Goal: Task Accomplishment & Management: Complete application form

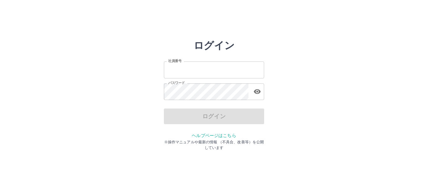
type input "*******"
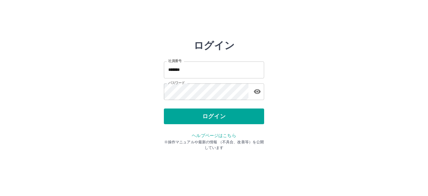
click at [212, 125] on div "ログイン 社員番号 ******* 社員番号 パスワード パスワード ログイン ヘルプページはこちら ※操作マニュアルや最新の情報 （不具合、改善等）を公開し…" at bounding box center [214, 90] width 100 height 100
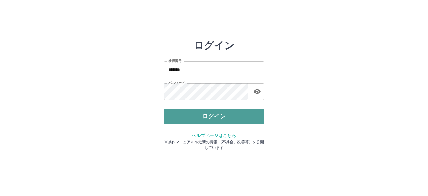
click at [213, 121] on button "ログイン" at bounding box center [214, 116] width 100 height 16
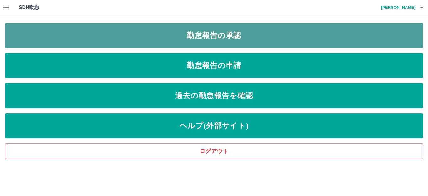
click at [242, 40] on link "勤怠報告の承認" at bounding box center [214, 35] width 418 height 25
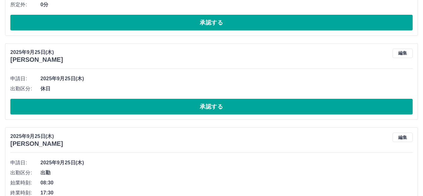
scroll to position [502, 0]
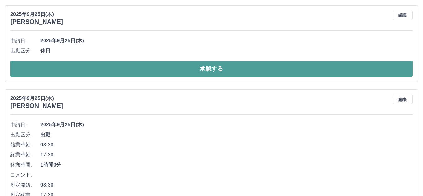
click at [205, 71] on button "承認する" at bounding box center [211, 69] width 402 height 16
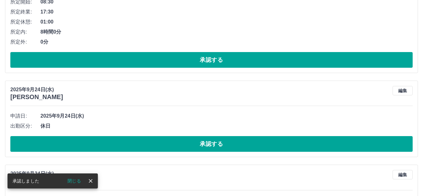
scroll to position [606, 0]
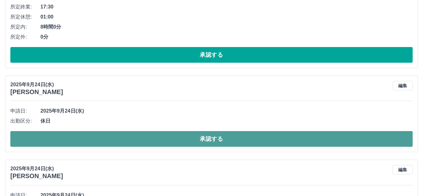
click at [208, 139] on button "承認する" at bounding box center [211, 139] width 402 height 16
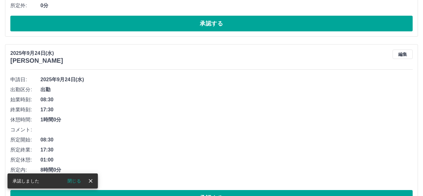
scroll to position [669, 0]
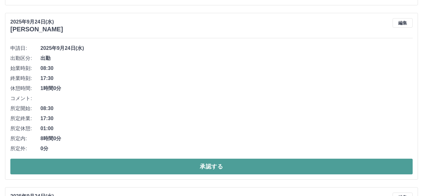
click at [220, 161] on button "承認する" at bounding box center [211, 167] width 402 height 16
click at [214, 167] on button "承認する" at bounding box center [211, 167] width 402 height 16
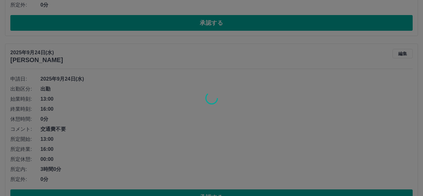
scroll to position [637, 0]
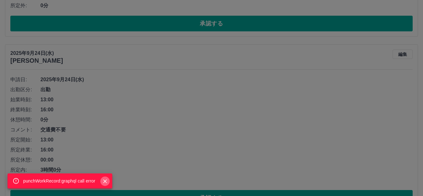
click at [104, 182] on icon "Close" at bounding box center [105, 181] width 6 height 6
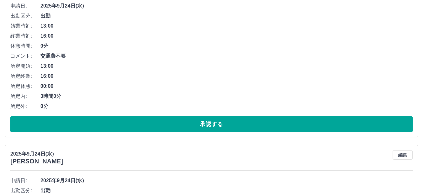
scroll to position [731, 0]
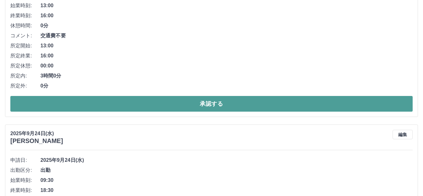
click at [220, 106] on button "承認する" at bounding box center [211, 104] width 402 height 16
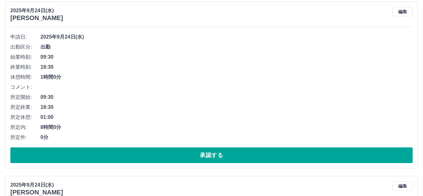
scroll to position [669, 0]
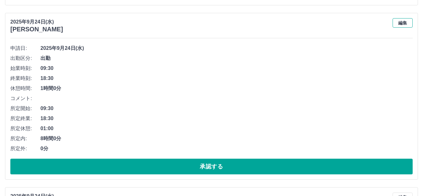
click at [399, 25] on button "編集" at bounding box center [403, 22] width 20 height 9
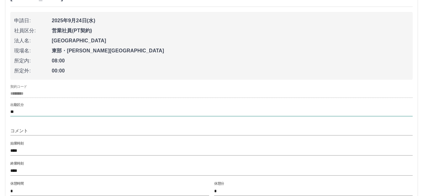
scroll to position [731, 0]
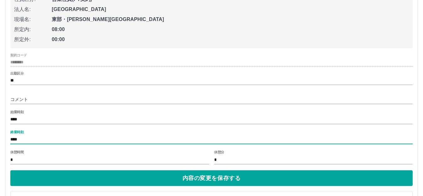
drag, startPoint x: 12, startPoint y: 140, endPoint x: 17, endPoint y: 140, distance: 4.7
click at [17, 140] on input "****" at bounding box center [211, 139] width 402 height 9
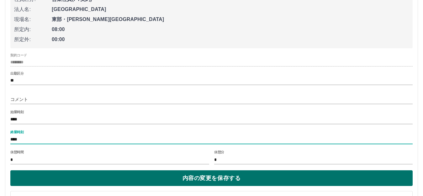
type input "****"
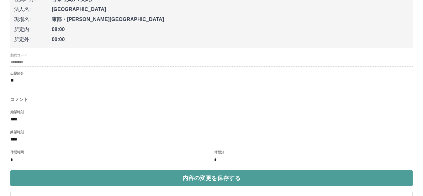
click at [225, 182] on button "内容の変更を保存する" at bounding box center [211, 178] width 402 height 16
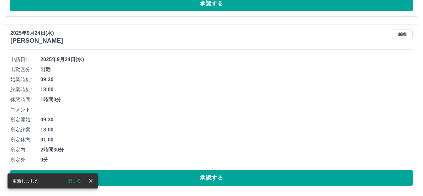
scroll to position [669, 0]
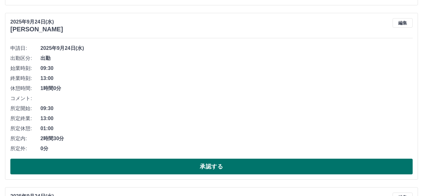
click at [211, 165] on button "承認する" at bounding box center [211, 167] width 402 height 16
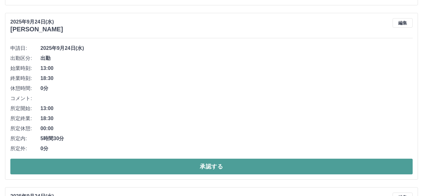
click at [208, 167] on button "承認する" at bounding box center [211, 167] width 402 height 16
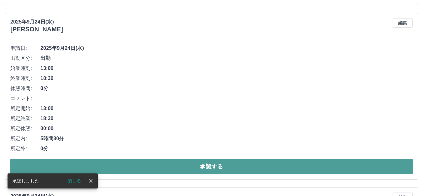
click at [212, 163] on button "承認する" at bounding box center [211, 167] width 402 height 16
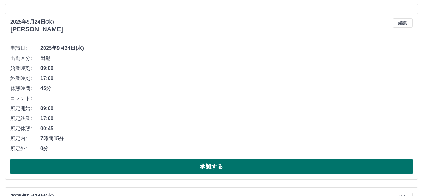
click at [212, 165] on button "承認する" at bounding box center [211, 167] width 402 height 16
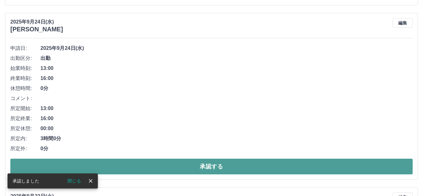
click at [219, 167] on button "承認する" at bounding box center [211, 167] width 402 height 16
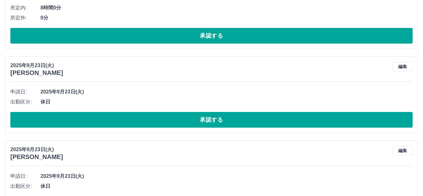
scroll to position [596, 0]
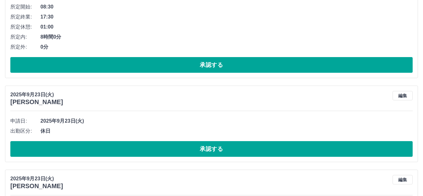
drag, startPoint x: 194, startPoint y: 108, endPoint x: 160, endPoint y: 104, distance: 35.0
click at [160, 104] on div "2025年9月23日(火) 倉田　美奈子 編集" at bounding box center [211, 98] width 402 height 15
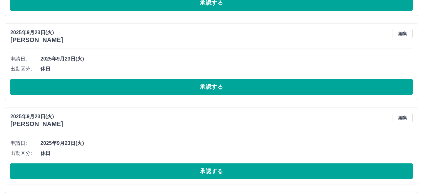
scroll to position [658, 0]
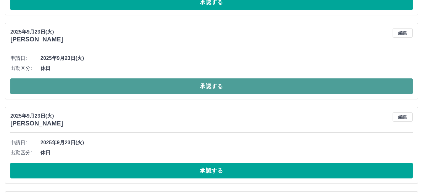
click at [214, 87] on button "承認する" at bounding box center [211, 86] width 402 height 16
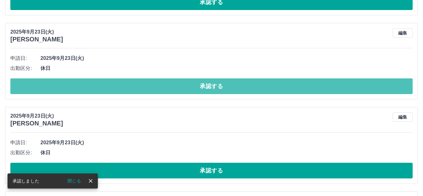
click at [214, 87] on button "承認する" at bounding box center [211, 86] width 402 height 16
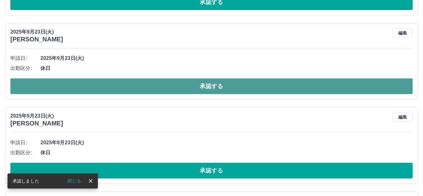
click at [209, 90] on button "承認する" at bounding box center [211, 86] width 402 height 16
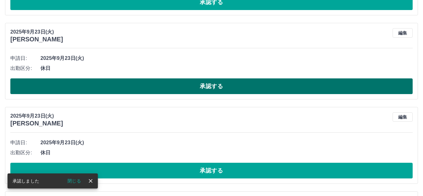
click at [215, 87] on button "承認する" at bounding box center [211, 86] width 402 height 16
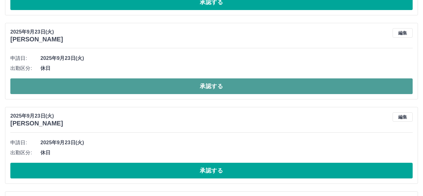
click at [225, 87] on button "承認する" at bounding box center [211, 86] width 402 height 16
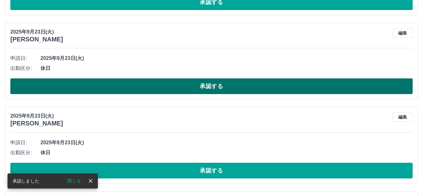
click at [226, 85] on button "承認する" at bounding box center [211, 86] width 402 height 16
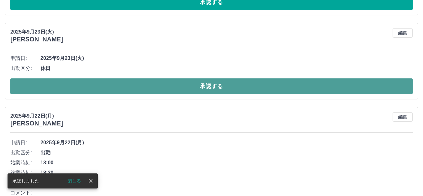
click at [226, 84] on button "承認する" at bounding box center [211, 86] width 402 height 16
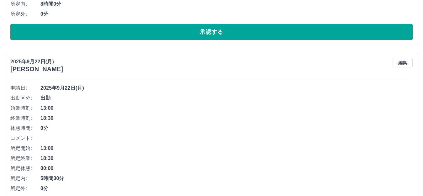
scroll to position [627, 0]
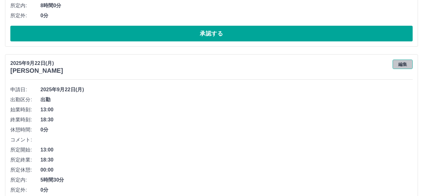
click at [406, 66] on button "編集" at bounding box center [403, 64] width 20 height 9
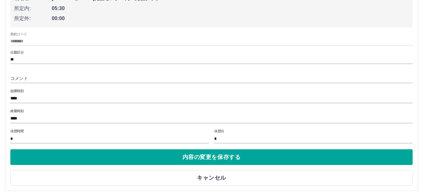
scroll to position [753, 0]
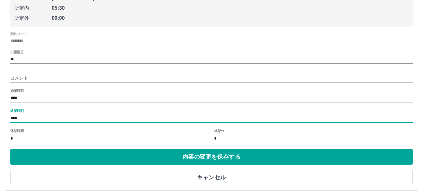
drag, startPoint x: 22, startPoint y: 119, endPoint x: 18, endPoint y: 117, distance: 4.8
click at [16, 117] on input "****" at bounding box center [211, 118] width 402 height 9
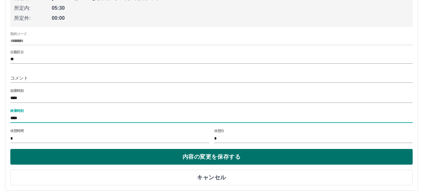
type input "****"
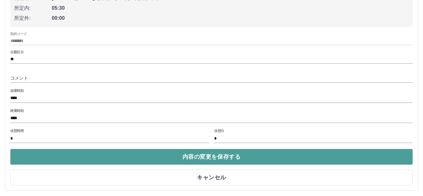
click at [217, 159] on button "内容の変更を保存する" at bounding box center [211, 157] width 402 height 16
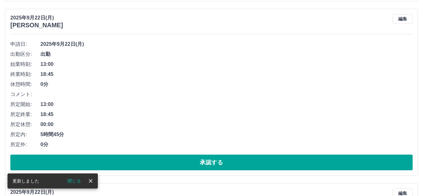
scroll to position [658, 0]
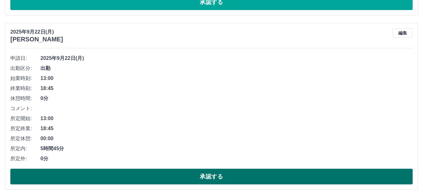
click at [216, 176] on button "承認する" at bounding box center [211, 177] width 402 height 16
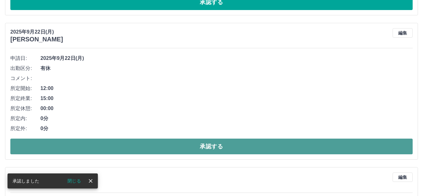
click at [216, 152] on button "承認する" at bounding box center [211, 147] width 402 height 16
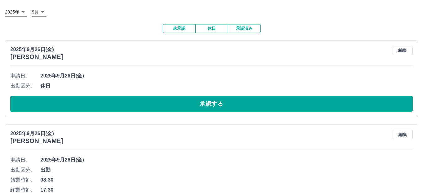
scroll to position [0, 0]
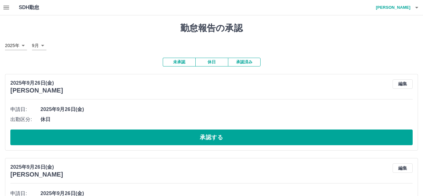
click at [8, 8] on icon "button" at bounding box center [6, 8] width 6 height 4
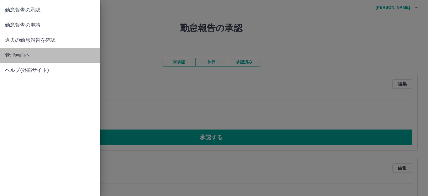
click at [51, 56] on span "管理画面へ" at bounding box center [50, 55] width 90 height 8
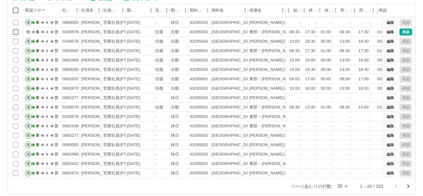
scroll to position [69, 0]
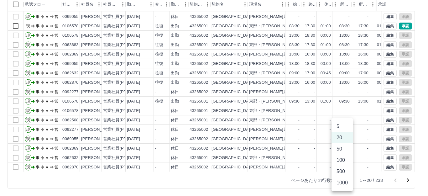
click at [346, 182] on body "SDH勤怠 西舘　優一 勤務実績承認 前月 2025年09月 次月 今月 月選択 承認モード 削除モード 一括承認 列一覧 0 フィルター 行間隔 エクスポー…" at bounding box center [214, 63] width 428 height 265
click at [349, 150] on li "50" at bounding box center [342, 148] width 21 height 11
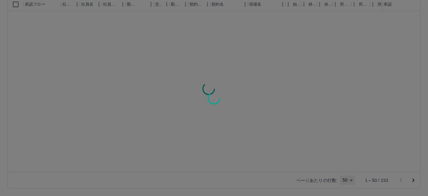
type input "**"
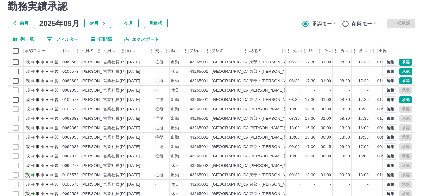
scroll to position [0, 0]
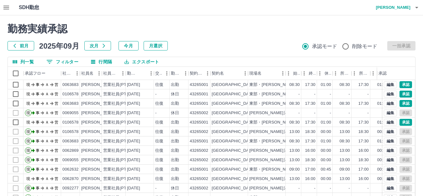
click at [8, 8] on icon "button" at bounding box center [7, 8] width 8 height 8
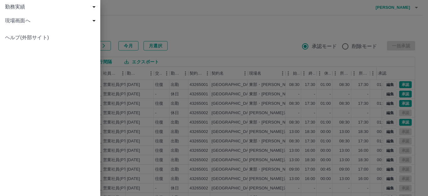
click at [20, 22] on span "現場画面へ" at bounding box center [51, 21] width 93 height 8
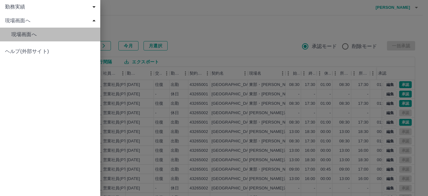
click at [45, 34] on span "現場画面へ" at bounding box center [53, 35] width 84 height 8
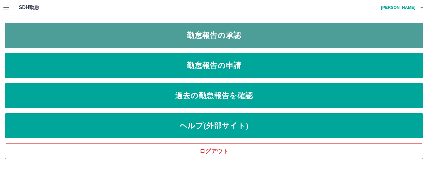
click at [126, 37] on link "勤怠報告の承認" at bounding box center [214, 35] width 418 height 25
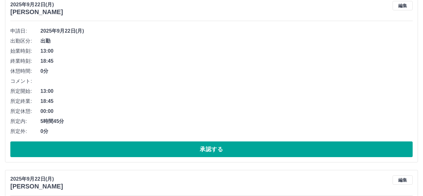
scroll to position [690, 0]
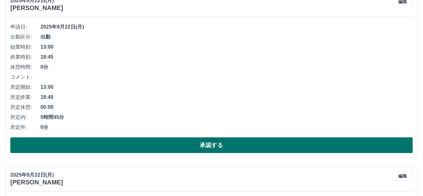
click at [203, 145] on button "承認する" at bounding box center [211, 145] width 402 height 16
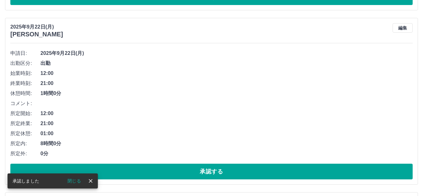
scroll to position [672, 0]
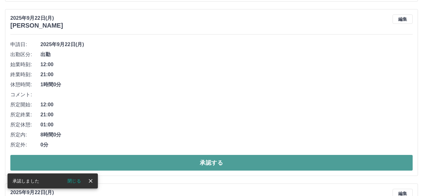
click at [221, 160] on button "承認する" at bounding box center [211, 163] width 402 height 16
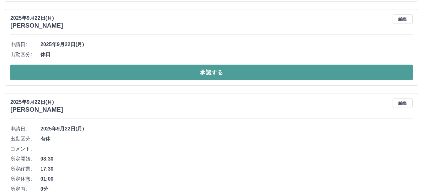
click at [209, 75] on button "承認する" at bounding box center [211, 73] width 402 height 16
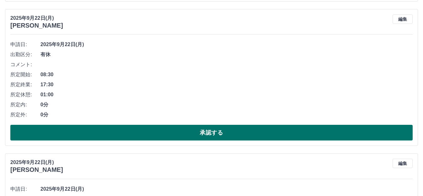
click at [217, 131] on button "承認する" at bounding box center [211, 133] width 402 height 16
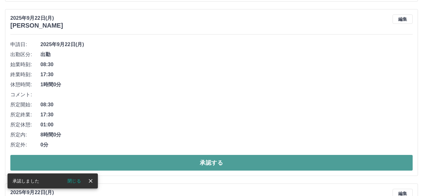
click at [226, 160] on button "承認する" at bounding box center [211, 163] width 402 height 16
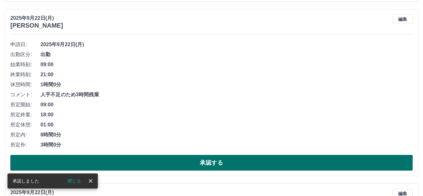
click at [214, 162] on button "承認する" at bounding box center [211, 163] width 402 height 16
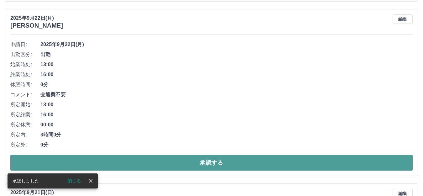
click at [213, 159] on button "承認する" at bounding box center [211, 163] width 402 height 16
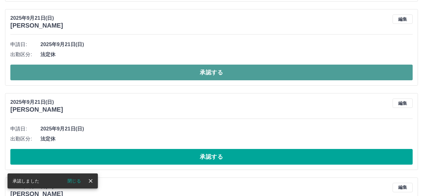
click at [210, 76] on button "承認する" at bounding box center [211, 73] width 402 height 16
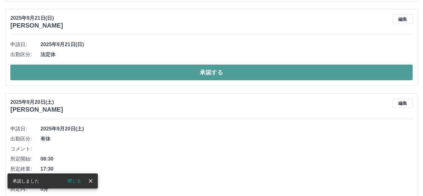
click at [214, 70] on button "承認する" at bounding box center [211, 73] width 402 height 16
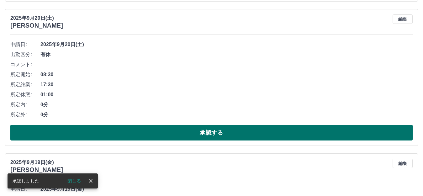
click at [223, 130] on button "承認する" at bounding box center [211, 133] width 402 height 16
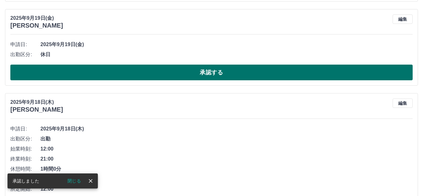
click at [213, 76] on button "承認する" at bounding box center [211, 73] width 402 height 16
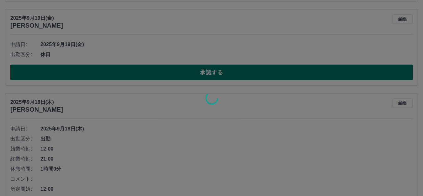
scroll to position [660, 0]
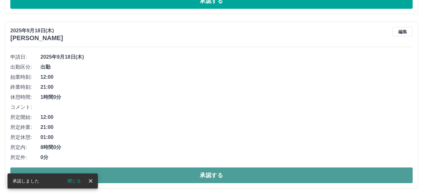
click at [219, 174] on button "承認する" at bounding box center [211, 175] width 402 height 16
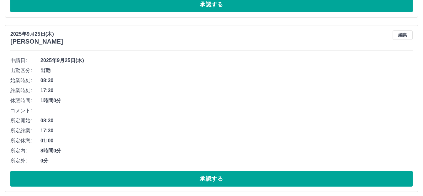
scroll to position [486, 0]
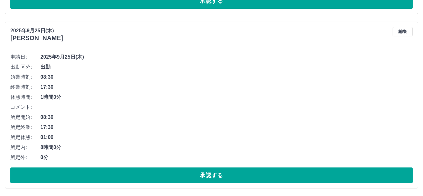
click at [175, 100] on span "1時間0分" at bounding box center [226, 97] width 372 height 8
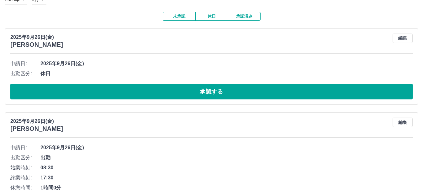
scroll to position [0, 0]
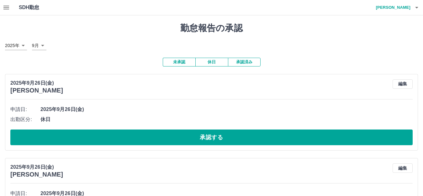
click at [10, 10] on button "button" at bounding box center [6, 7] width 13 height 15
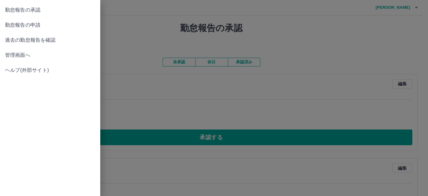
click at [31, 55] on span "管理画面へ" at bounding box center [50, 55] width 90 height 8
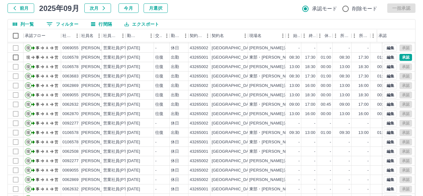
scroll to position [69, 0]
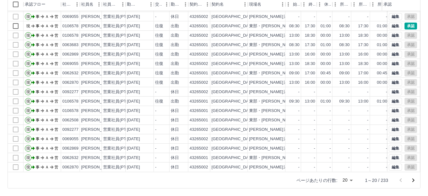
click at [343, 179] on body "SDH勤怠 西舘　優一 勤務実績承認 前月 2025年09月 次月 今月 月選択 承認モード 削除モード 一括承認 列一覧 0 フィルター 行間隔 エクスポー…" at bounding box center [214, 63] width 428 height 265
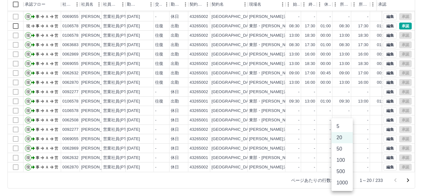
click at [342, 150] on li "50" at bounding box center [342, 148] width 21 height 11
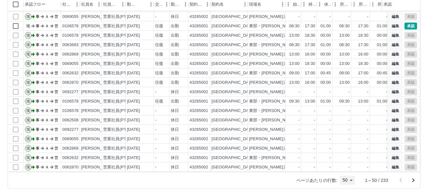
type input "**"
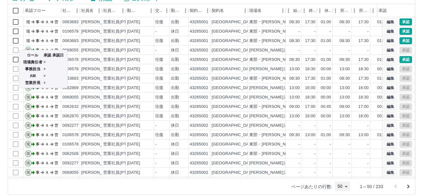
scroll to position [0, 0]
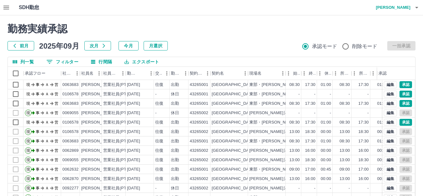
click at [6, 7] on icon "button" at bounding box center [6, 8] width 6 height 4
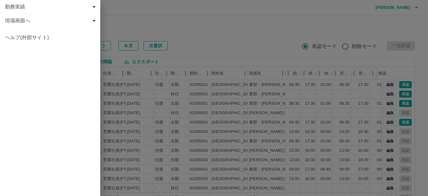
click at [47, 21] on span "現場画面へ" at bounding box center [51, 21] width 93 height 8
click at [67, 38] on link "現場画面へ" at bounding box center [50, 35] width 100 height 14
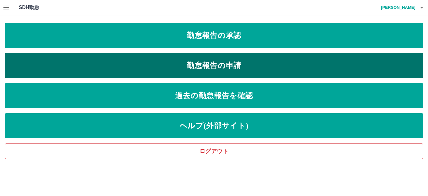
click at [155, 65] on link "勤怠報告の申請" at bounding box center [214, 65] width 418 height 25
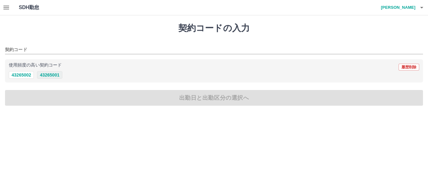
click at [60, 75] on button "43265001" at bounding box center [49, 75] width 25 height 8
type input "********"
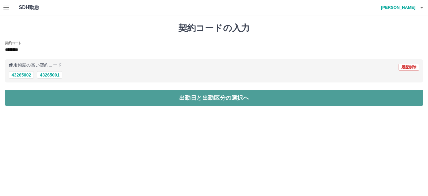
click at [185, 98] on button "出勤日と出勤区分の選択へ" at bounding box center [214, 98] width 418 height 16
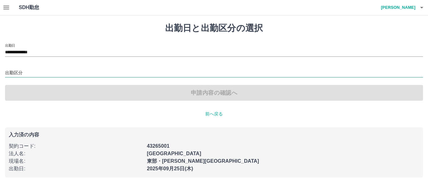
click at [47, 74] on input "出勤区分" at bounding box center [214, 73] width 418 height 8
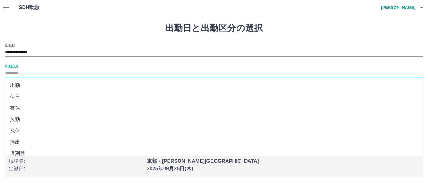
click at [35, 96] on li "休日" at bounding box center [214, 96] width 418 height 11
type input "**"
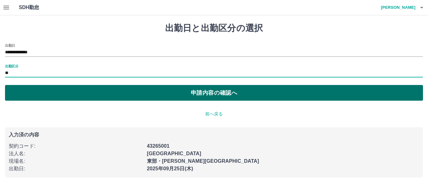
click at [213, 96] on button "申請内容の確認へ" at bounding box center [214, 93] width 418 height 16
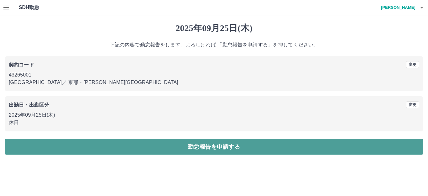
click at [210, 146] on button "勤怠報告を申請する" at bounding box center [214, 147] width 418 height 16
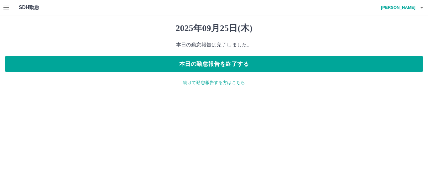
click at [215, 83] on p "続けて勤怠報告する方はこちら" at bounding box center [214, 82] width 418 height 7
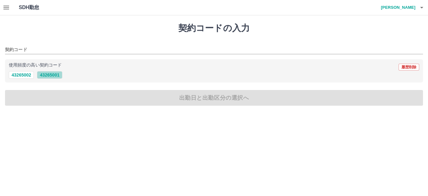
click at [48, 74] on button "43265001" at bounding box center [49, 75] width 25 height 8
type input "********"
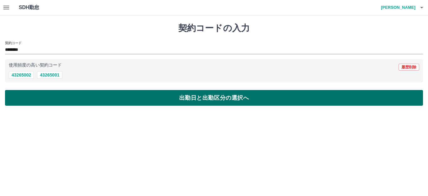
click at [207, 99] on button "出勤日と出勤区分の選択へ" at bounding box center [214, 98] width 418 height 16
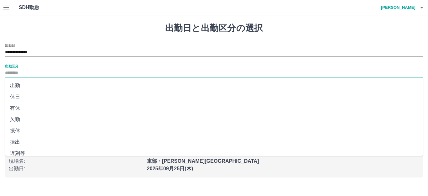
click at [105, 72] on input "出勤区分" at bounding box center [214, 73] width 418 height 8
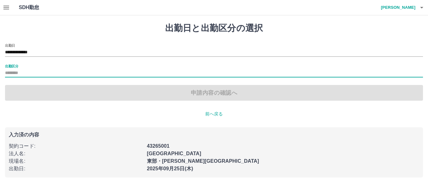
click at [85, 75] on input "出勤区分" at bounding box center [214, 73] width 418 height 8
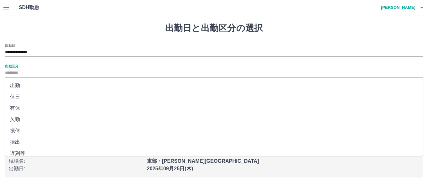
click at [79, 74] on input "出勤区分" at bounding box center [214, 73] width 418 height 8
click at [58, 86] on li "出勤" at bounding box center [214, 85] width 418 height 11
type input "**"
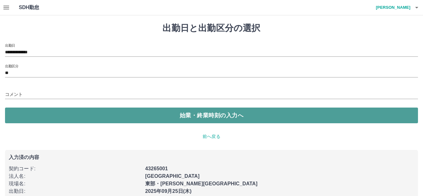
click at [191, 114] on button "始業・終業時刻の入力へ" at bounding box center [211, 116] width 413 height 16
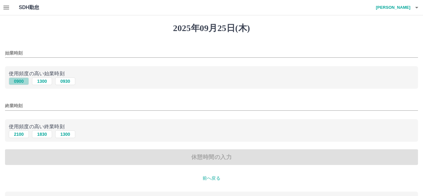
click at [22, 82] on button "0900" at bounding box center [19, 81] width 20 height 8
type input "****"
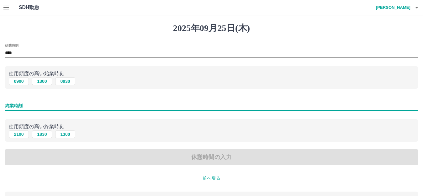
click at [65, 106] on input "終業時刻" at bounding box center [211, 105] width 413 height 9
type input "****"
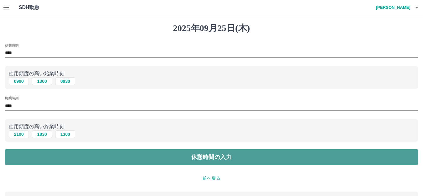
click at [210, 159] on button "休憩時間の入力" at bounding box center [211, 157] width 413 height 16
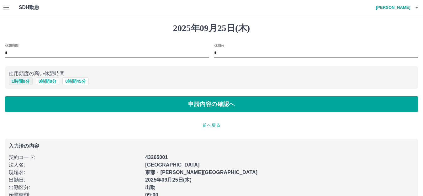
click at [23, 82] on button "1 時間 0 分" at bounding box center [21, 81] width 24 height 8
type input "*"
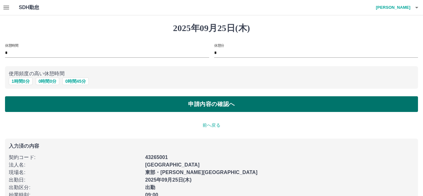
click at [191, 105] on button "申請内容の確認へ" at bounding box center [211, 104] width 413 height 16
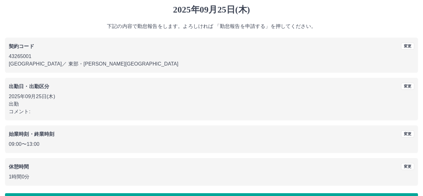
scroll to position [39, 0]
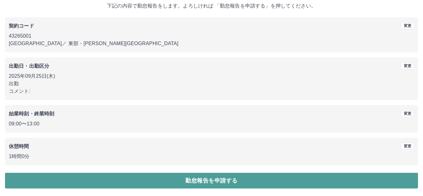
click at [223, 182] on button "勤怠報告を申請する" at bounding box center [211, 181] width 413 height 16
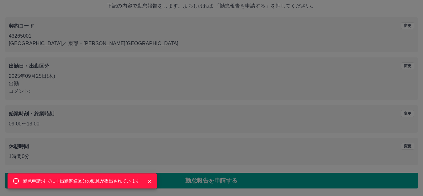
drag, startPoint x: 150, startPoint y: 182, endPoint x: 149, endPoint y: 178, distance: 4.2
click at [150, 182] on icon "Close" at bounding box center [150, 181] width 4 height 4
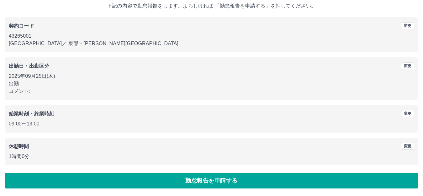
scroll to position [0, 0]
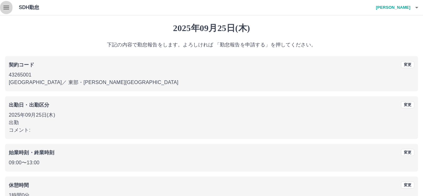
click at [7, 7] on icon "button" at bounding box center [6, 8] width 6 height 4
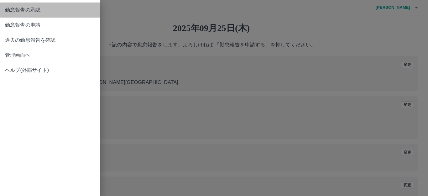
click at [52, 10] on span "勤怠報告の承認" at bounding box center [50, 10] width 90 height 8
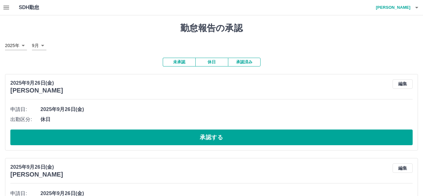
click at [5, 7] on icon "button" at bounding box center [7, 8] width 8 height 8
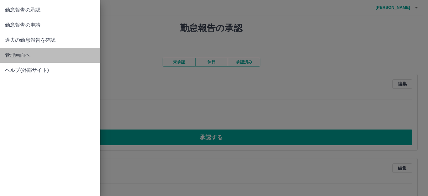
click at [62, 55] on span "管理画面へ" at bounding box center [50, 55] width 90 height 8
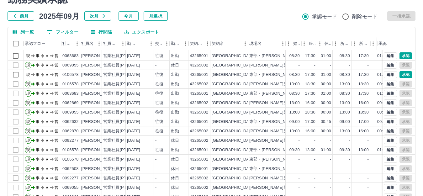
scroll to position [69, 0]
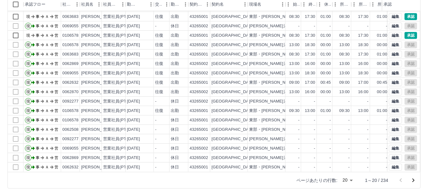
click at [345, 181] on body "SDH勤怠 西舘　優一 勤務実績承認 前月 2025年09月 次月 今月 月選択 承認モード 削除モード 一括承認 列一覧 0 フィルター 行間隔 エクスポー…" at bounding box center [214, 63] width 428 height 265
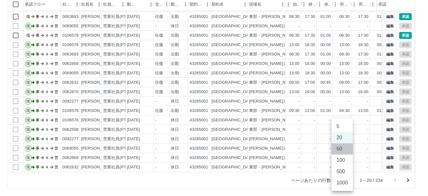
click at [342, 150] on li "50" at bounding box center [342, 148] width 21 height 11
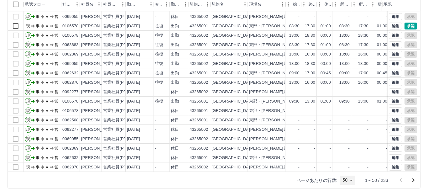
type input "**"
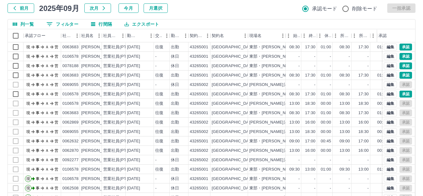
scroll to position [0, 0]
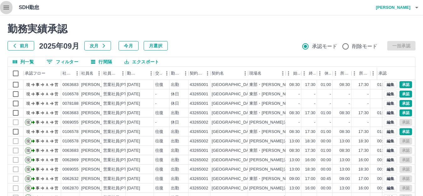
click at [6, 7] on icon "button" at bounding box center [6, 8] width 6 height 4
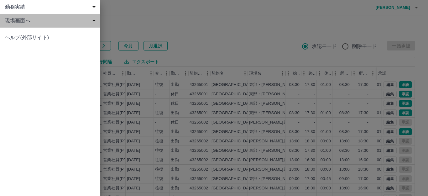
click at [54, 23] on span "現場画面へ" at bounding box center [51, 21] width 93 height 8
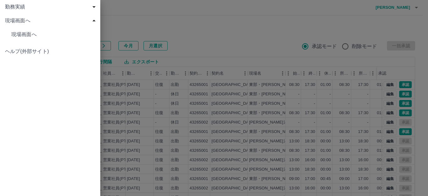
click at [217, 36] on div at bounding box center [214, 98] width 428 height 196
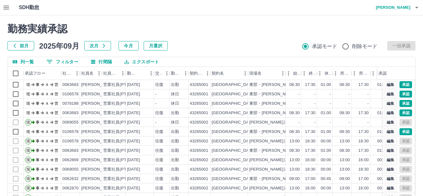
click at [7, 7] on icon "button" at bounding box center [7, 8] width 8 height 8
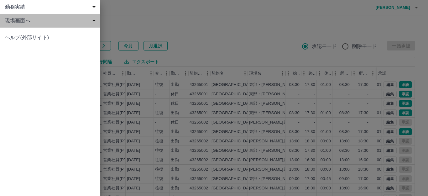
click at [36, 24] on span "現場画面へ" at bounding box center [51, 21] width 93 height 8
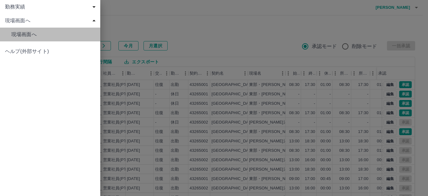
click at [59, 41] on link "現場画面へ" at bounding box center [50, 35] width 100 height 14
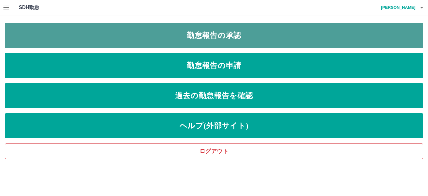
click at [201, 38] on link "勤怠報告の承認" at bounding box center [214, 35] width 418 height 25
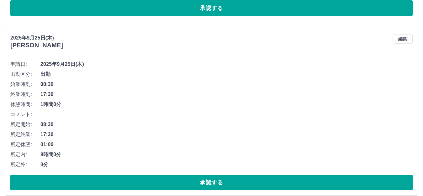
scroll to position [570, 0]
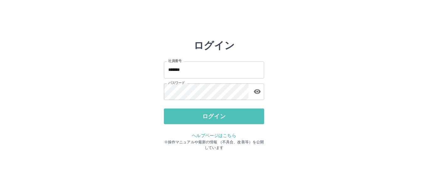
click at [219, 116] on button "ログイン" at bounding box center [214, 116] width 100 height 16
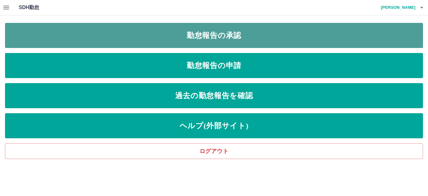
click at [238, 38] on link "勤怠報告の承認" at bounding box center [214, 35] width 418 height 25
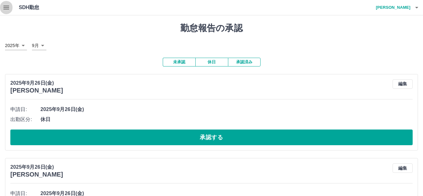
click at [5, 8] on icon "button" at bounding box center [7, 8] width 8 height 8
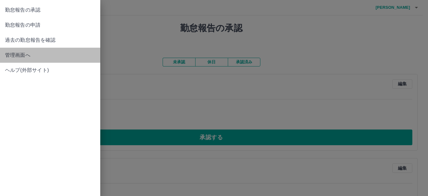
click at [32, 56] on span "管理画面へ" at bounding box center [50, 55] width 90 height 8
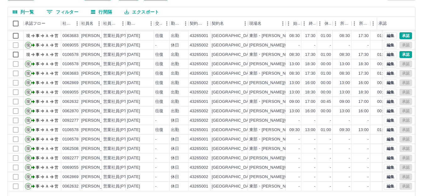
scroll to position [69, 0]
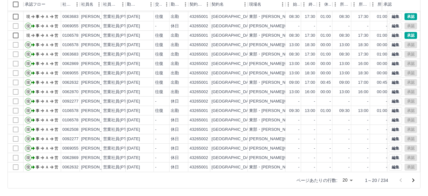
click at [342, 180] on body "SDH勤怠 西舘　優一 勤務実績承認 前月 2025年09月 次月 今月 月選択 承認モード 削除モード 一括承認 列一覧 0 フィルター 行間隔 エクスポー…" at bounding box center [214, 63] width 428 height 265
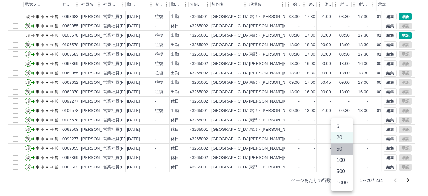
click at [341, 149] on li "50" at bounding box center [342, 148] width 21 height 11
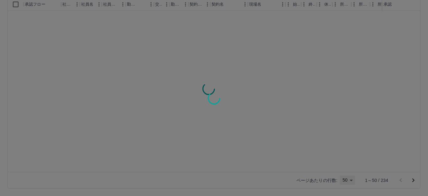
type input "**"
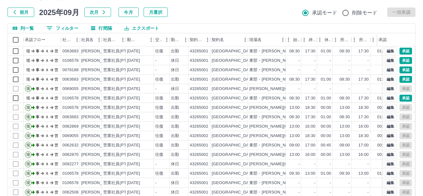
scroll to position [0, 0]
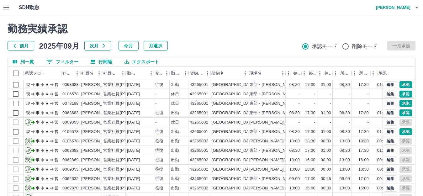
click at [8, 8] on icon "button" at bounding box center [6, 8] width 6 height 4
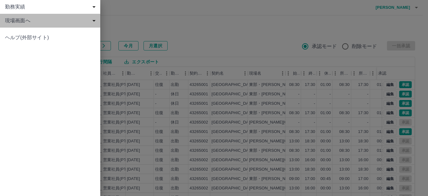
click at [67, 23] on span "現場画面へ" at bounding box center [51, 21] width 93 height 8
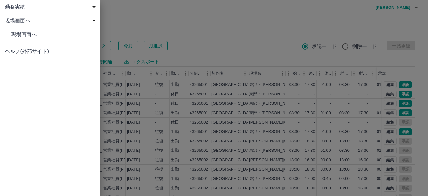
click at [75, 37] on span "現場画面へ" at bounding box center [53, 35] width 84 height 8
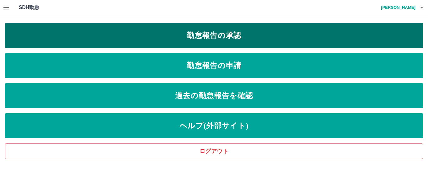
click at [213, 39] on link "勤怠報告の承認" at bounding box center [214, 35] width 418 height 25
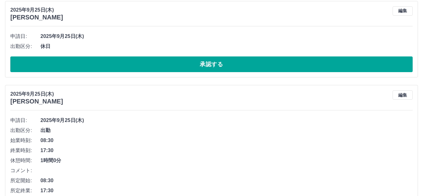
scroll to position [445, 0]
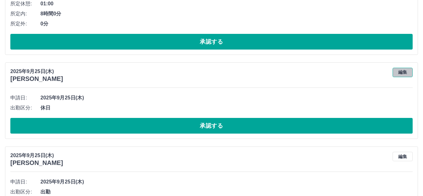
click at [403, 72] on button "編集" at bounding box center [403, 72] width 20 height 9
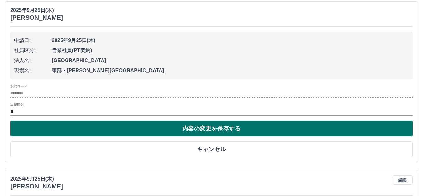
scroll to position [507, 0]
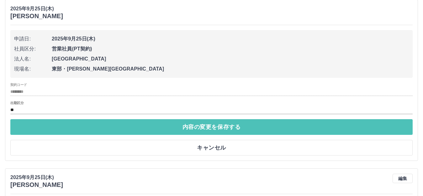
click at [208, 127] on button "内容の変更を保存する" at bounding box center [211, 127] width 402 height 16
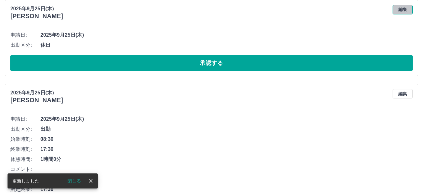
click at [406, 10] on button "編集" at bounding box center [403, 9] width 20 height 9
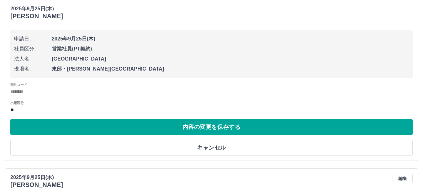
click at [103, 45] on li "社員区分: 営業社員(PT契約)" at bounding box center [211, 49] width 395 height 10
click at [97, 37] on span "2025年9月25日(木)" at bounding box center [230, 39] width 357 height 8
click at [86, 92] on input "********" at bounding box center [211, 92] width 402 height 8
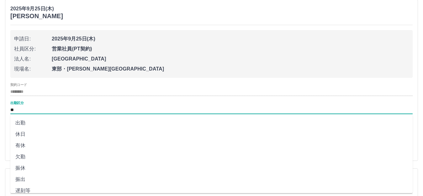
click at [89, 108] on input "**" at bounding box center [211, 110] width 402 height 8
click at [69, 134] on li "休日" at bounding box center [211, 134] width 402 height 11
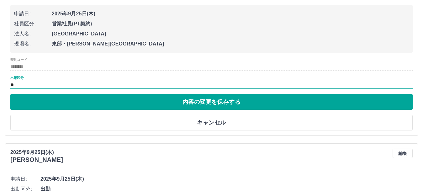
scroll to position [539, 0]
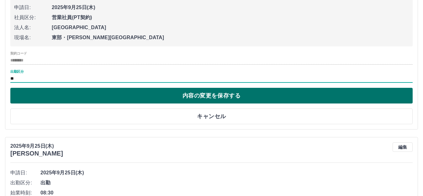
click at [211, 96] on button "内容の変更を保存する" at bounding box center [211, 96] width 402 height 16
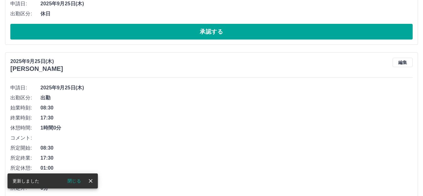
click at [74, 183] on button "閉じる" at bounding box center [74, 180] width 24 height 9
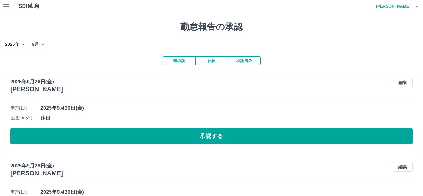
scroll to position [0, 0]
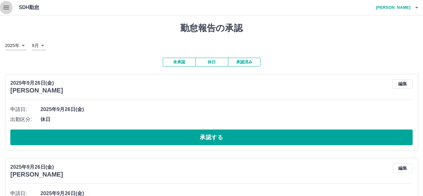
click at [8, 8] on icon "button" at bounding box center [7, 8] width 8 height 8
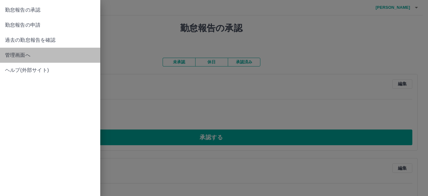
click at [41, 57] on span "管理画面へ" at bounding box center [50, 55] width 90 height 8
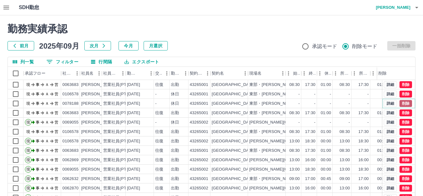
click at [400, 103] on button "削除" at bounding box center [405, 103] width 13 height 7
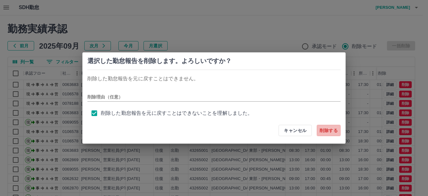
click at [322, 131] on button "削除する" at bounding box center [329, 130] width 24 height 11
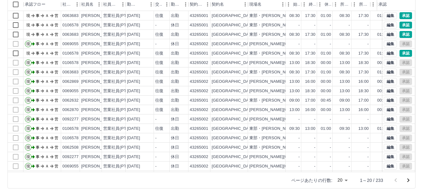
scroll to position [33, 0]
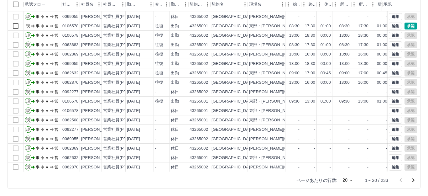
click at [346, 181] on body "SDH勤怠 西舘　優一 勤務実績承認 前月 2025年09月 次月 今月 月選択 承認モード 削除モード 一括承認 列一覧 0 フィルター 行間隔 エクスポー…" at bounding box center [214, 63] width 428 height 265
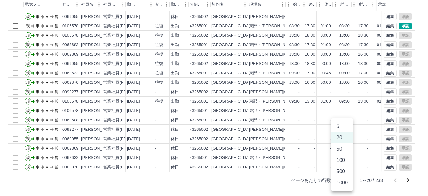
click at [341, 147] on li "50" at bounding box center [342, 148] width 21 height 11
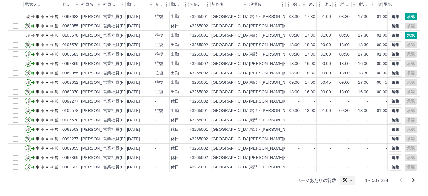
type input "**"
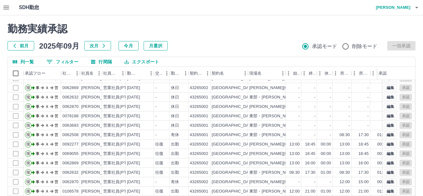
scroll to position [125, 0]
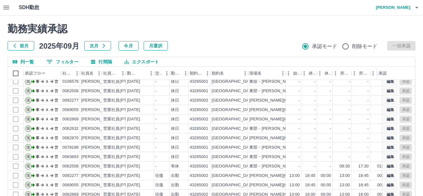
click at [4, 8] on icon "button" at bounding box center [6, 8] width 6 height 4
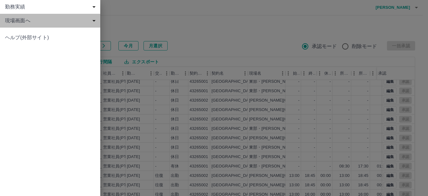
click at [37, 22] on span "現場画面へ" at bounding box center [51, 21] width 93 height 8
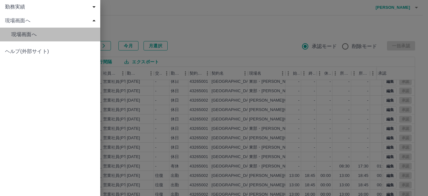
click at [40, 30] on link "現場画面へ" at bounding box center [50, 35] width 100 height 14
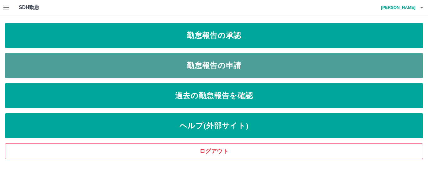
click at [174, 61] on link "勤怠報告の申請" at bounding box center [214, 65] width 418 height 25
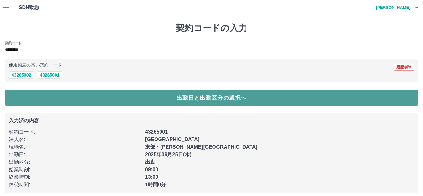
click at [190, 98] on button "出勤日と出勤区分の選択へ" at bounding box center [211, 98] width 413 height 16
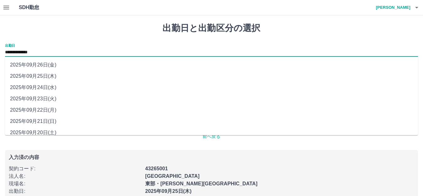
click at [66, 51] on input "**********" at bounding box center [211, 53] width 413 height 8
click at [59, 87] on li "2025年09月24日(水)" at bounding box center [211, 87] width 413 height 11
type input "**********"
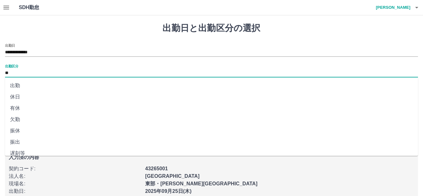
click at [51, 74] on input "**" at bounding box center [211, 73] width 413 height 8
click at [45, 96] on li "休日" at bounding box center [211, 96] width 413 height 11
type input "**"
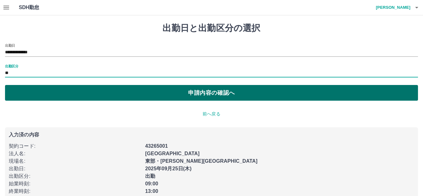
click at [223, 90] on button "申請内容の確認へ" at bounding box center [211, 93] width 413 height 16
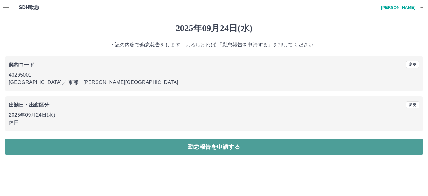
click at [214, 145] on button "勤怠報告を申請する" at bounding box center [214, 147] width 418 height 16
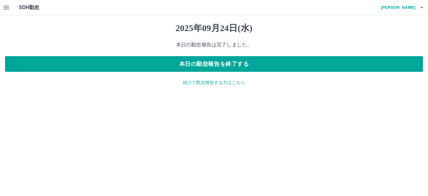
click at [213, 86] on p "続けて勤怠報告する方はこちら" at bounding box center [214, 82] width 418 height 7
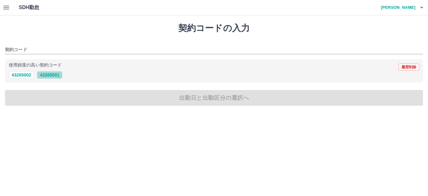
click at [56, 74] on button "43265001" at bounding box center [49, 75] width 25 height 8
type input "********"
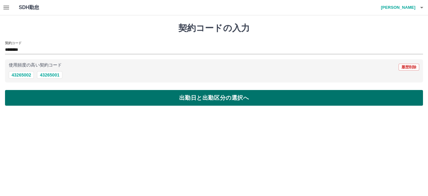
click at [172, 99] on button "出勤日と出勤区分の選択へ" at bounding box center [214, 98] width 418 height 16
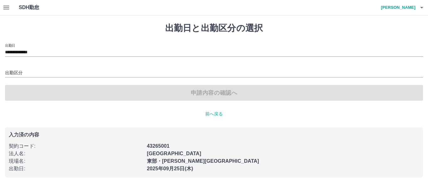
click at [88, 66] on div "出勤区分" at bounding box center [214, 70] width 418 height 13
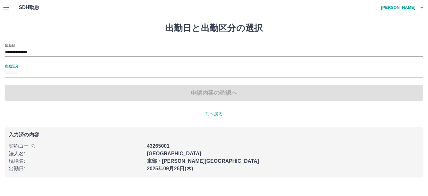
click at [69, 73] on input "出勤区分" at bounding box center [214, 73] width 418 height 8
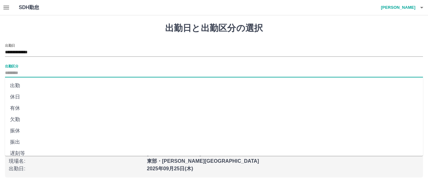
click at [38, 84] on li "出勤" at bounding box center [214, 85] width 418 height 11
type input "**"
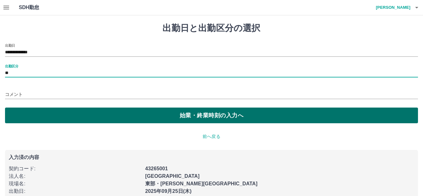
click at [205, 119] on button "始業・終業時刻の入力へ" at bounding box center [211, 116] width 413 height 16
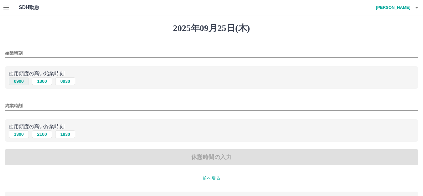
click at [21, 81] on button "0900" at bounding box center [19, 81] width 20 height 8
type input "****"
click at [77, 108] on input "終業時刻" at bounding box center [211, 105] width 413 height 9
click at [21, 134] on button "1300" at bounding box center [19, 134] width 20 height 8
type input "****"
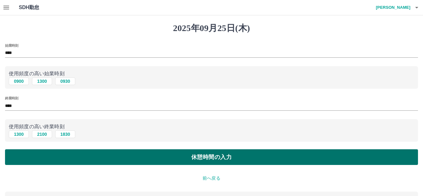
click at [205, 156] on button "休憩時間の入力" at bounding box center [211, 157] width 413 height 16
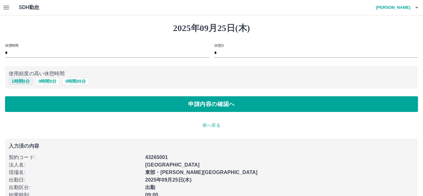
click at [26, 82] on button "1 時間 0 分" at bounding box center [21, 81] width 24 height 8
type input "*"
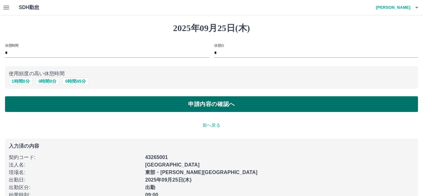
click at [197, 103] on button "申請内容の確認へ" at bounding box center [211, 104] width 413 height 16
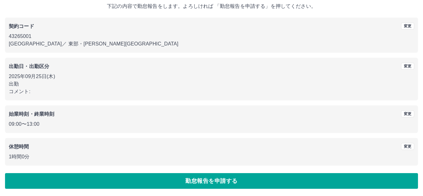
scroll to position [39, 0]
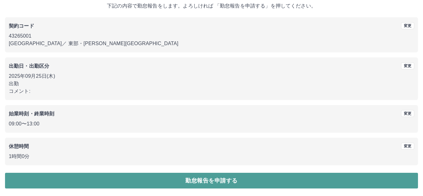
click at [220, 178] on button "勤怠報告を申請する" at bounding box center [211, 181] width 413 height 16
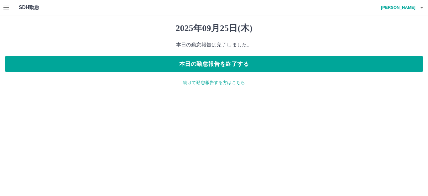
click at [222, 82] on p "続けて勤怠報告する方はこちら" at bounding box center [214, 82] width 418 height 7
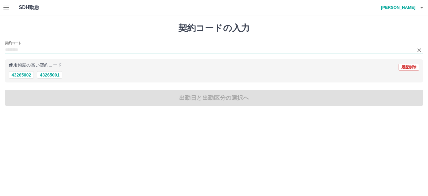
click at [71, 50] on input "契約コード" at bounding box center [209, 50] width 409 height 8
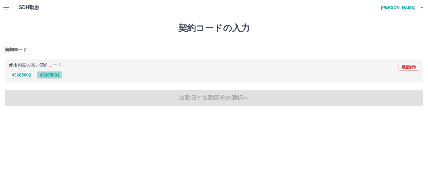
click at [50, 74] on button "43265001" at bounding box center [49, 75] width 25 height 8
type input "********"
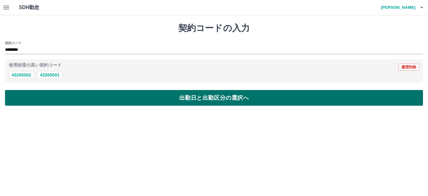
click at [196, 100] on button "出勤日と出勤区分の選択へ" at bounding box center [214, 98] width 418 height 16
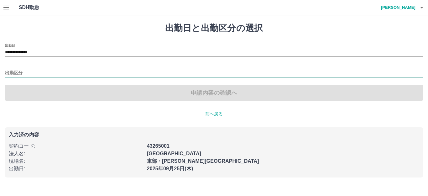
click at [47, 71] on input "出勤区分" at bounding box center [214, 73] width 418 height 8
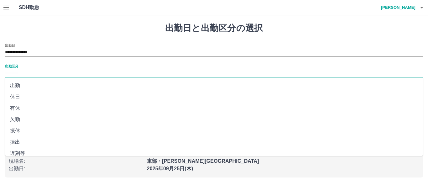
click at [40, 85] on li "出勤" at bounding box center [214, 85] width 418 height 11
type input "**"
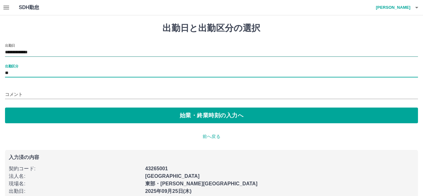
click at [80, 52] on input "**********" at bounding box center [211, 53] width 413 height 8
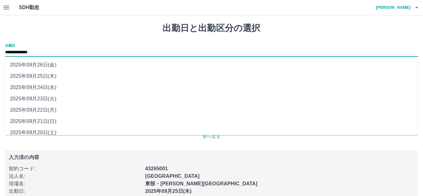
click at [77, 74] on li "2025年09月25日(木)" at bounding box center [211, 76] width 413 height 11
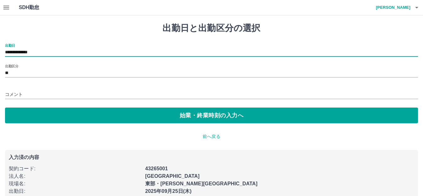
click at [77, 74] on input "**" at bounding box center [211, 73] width 413 height 8
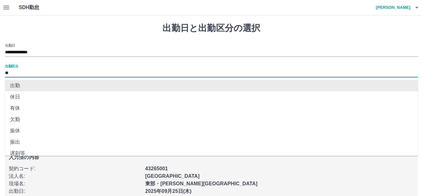
click at [75, 82] on li "出勤" at bounding box center [211, 85] width 413 height 11
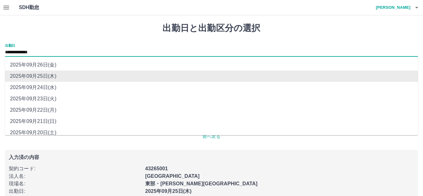
click at [54, 54] on input "**********" at bounding box center [211, 53] width 413 height 8
